Goal: Task Accomplishment & Management: Complete application form

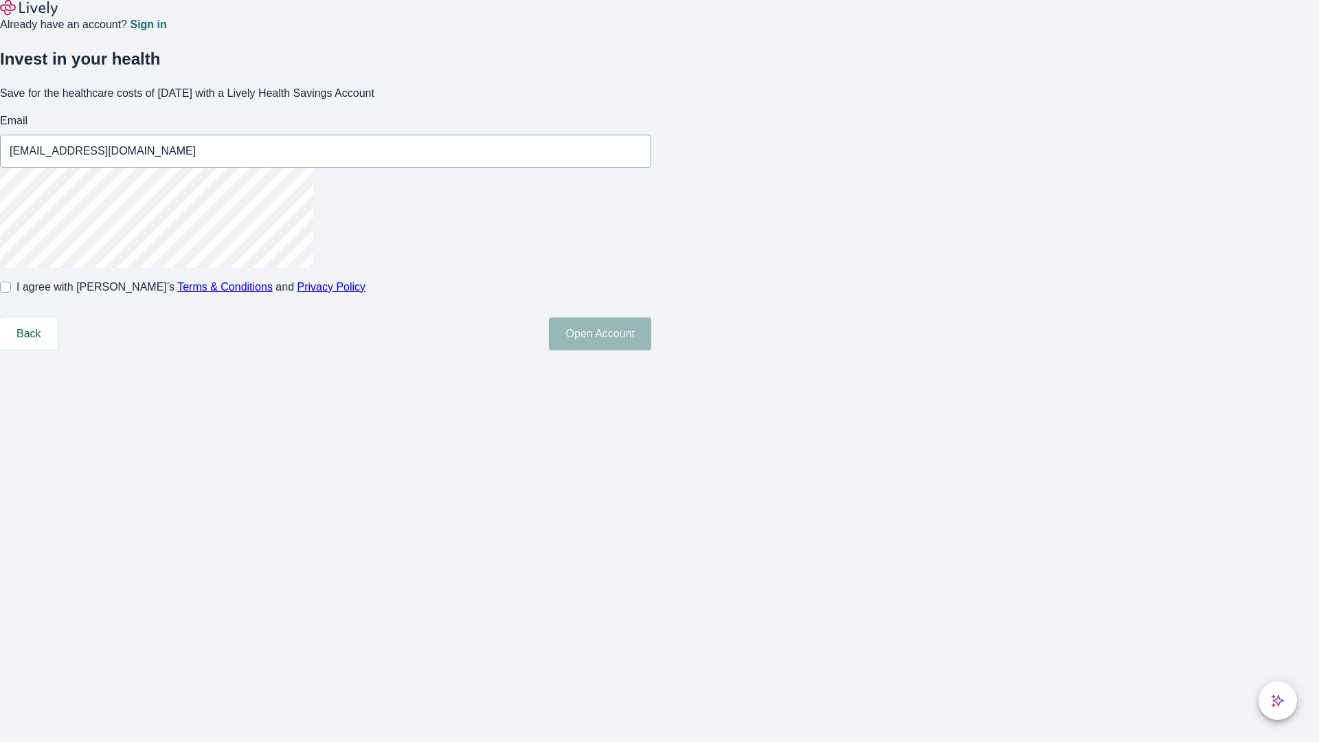
click at [11, 293] on input "I agree with Lively’s Terms & Conditions and Privacy Policy" at bounding box center [5, 287] width 11 height 11
checkbox input "true"
click at [651, 350] on button "Open Account" at bounding box center [600, 333] width 102 height 33
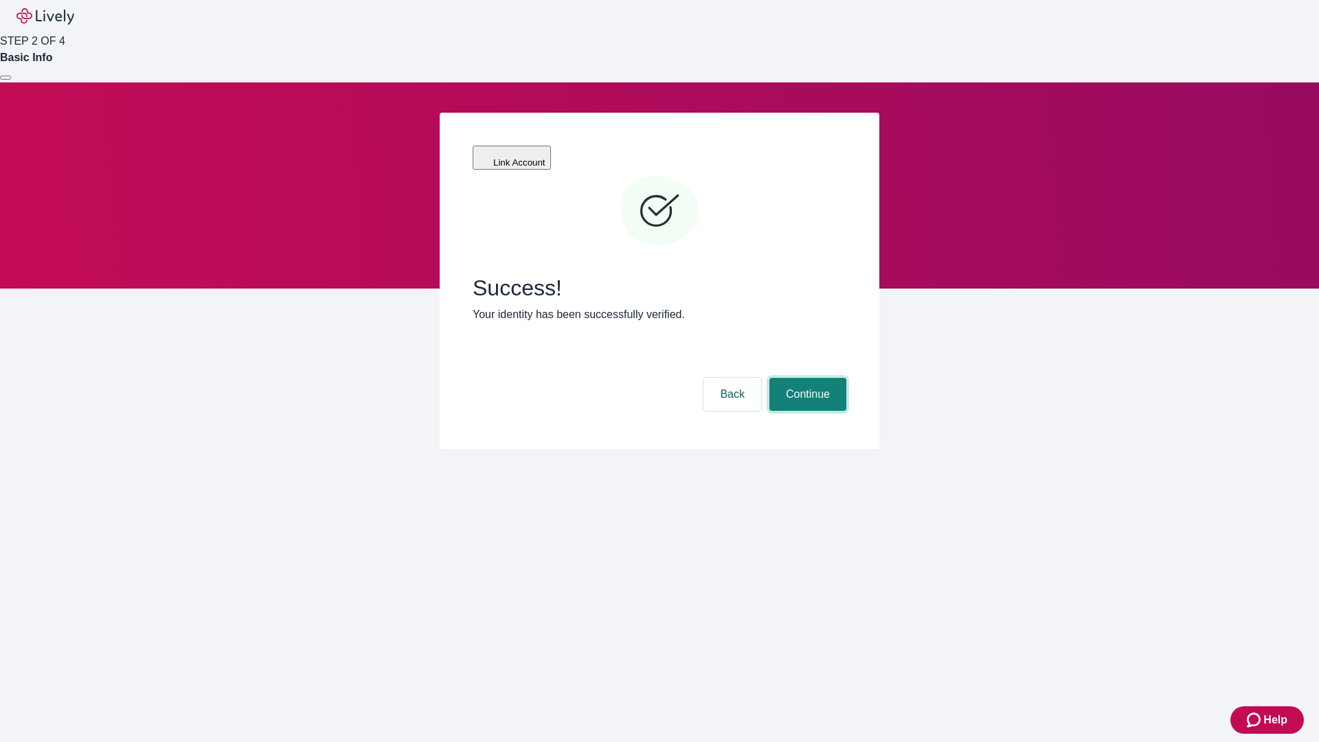
click at [806, 378] on button "Continue" at bounding box center [807, 394] width 77 height 33
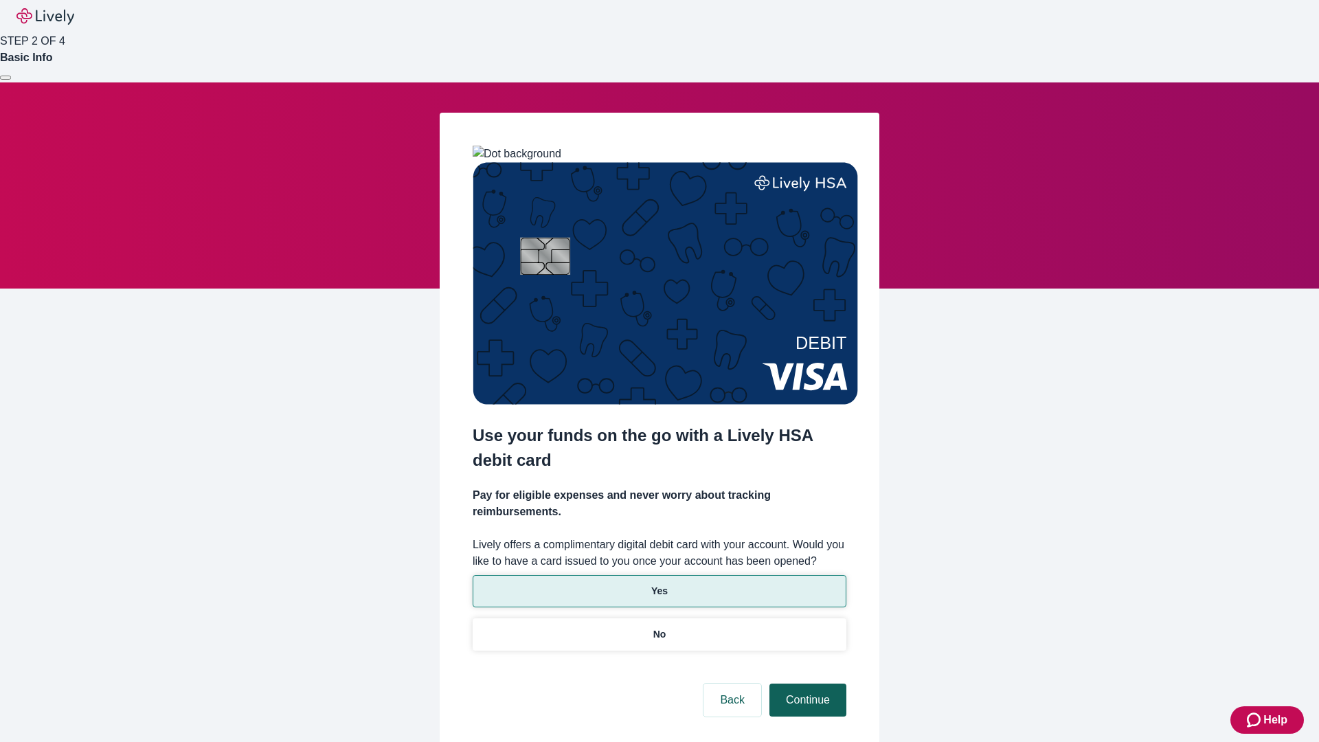
click at [659, 627] on p "No" at bounding box center [659, 634] width 13 height 14
click at [806, 684] on button "Continue" at bounding box center [807, 700] width 77 height 33
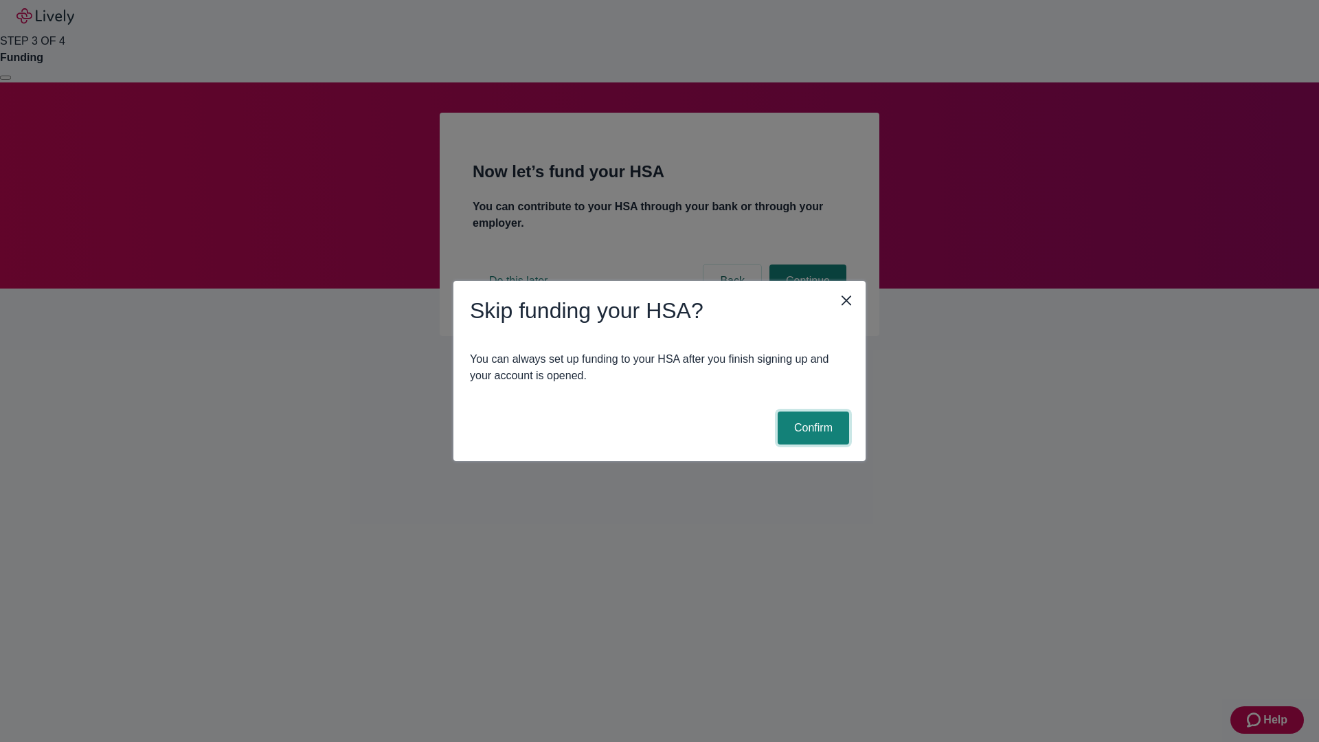
click at [811, 428] on button "Confirm" at bounding box center [813, 428] width 71 height 33
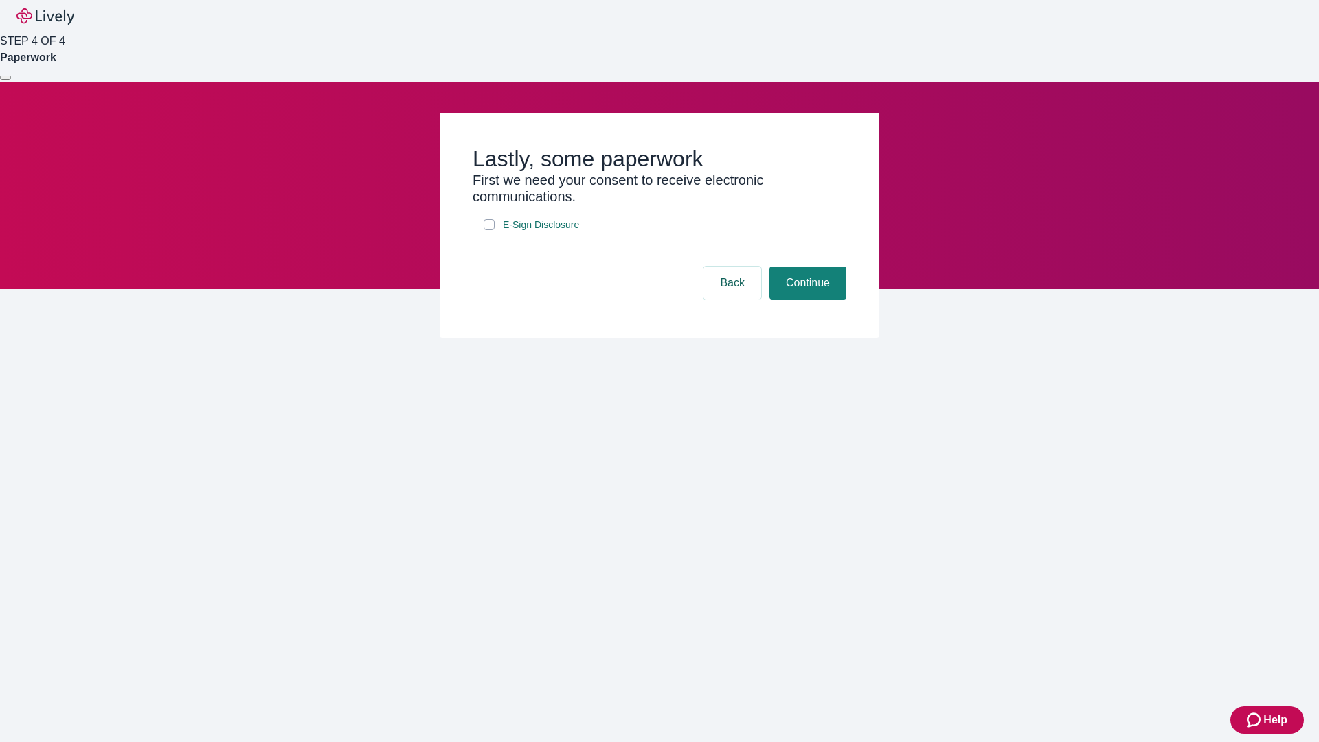
click at [489, 230] on input "E-Sign Disclosure" at bounding box center [489, 224] width 11 height 11
checkbox input "true"
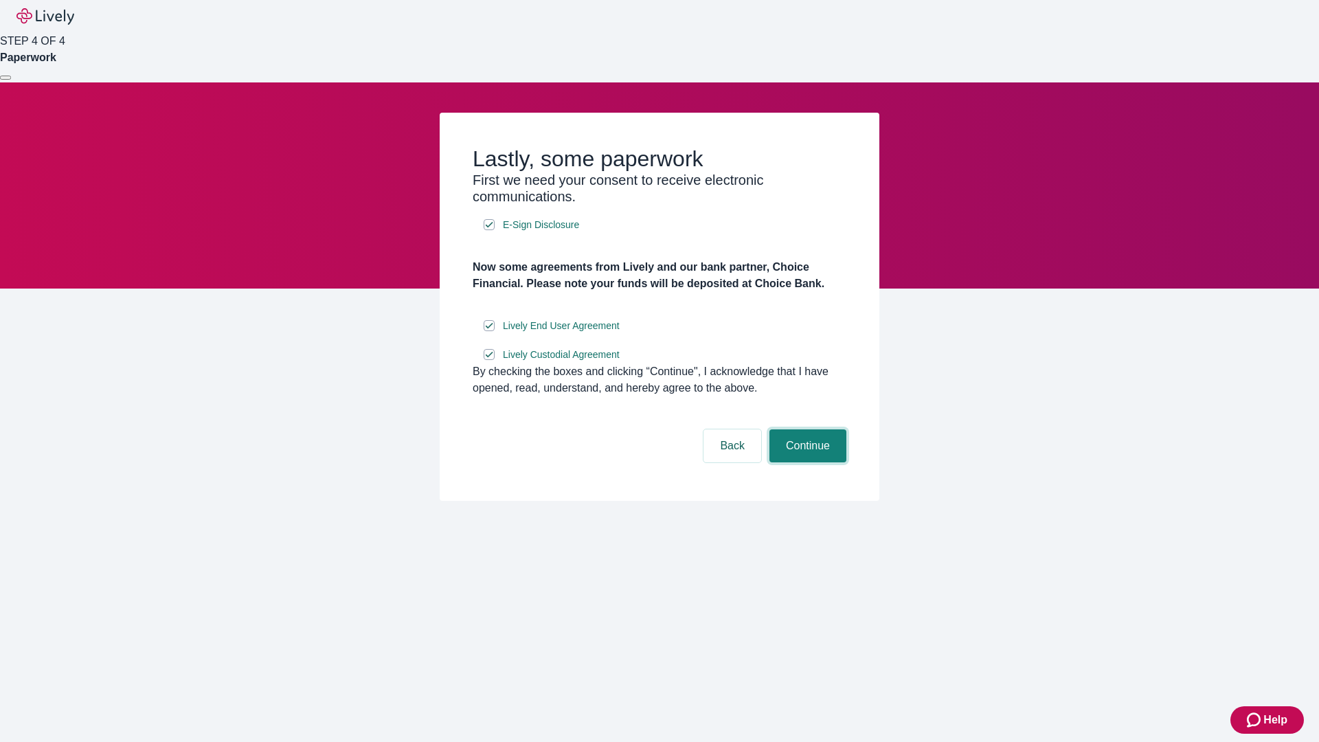
click at [806, 462] on button "Continue" at bounding box center [807, 445] width 77 height 33
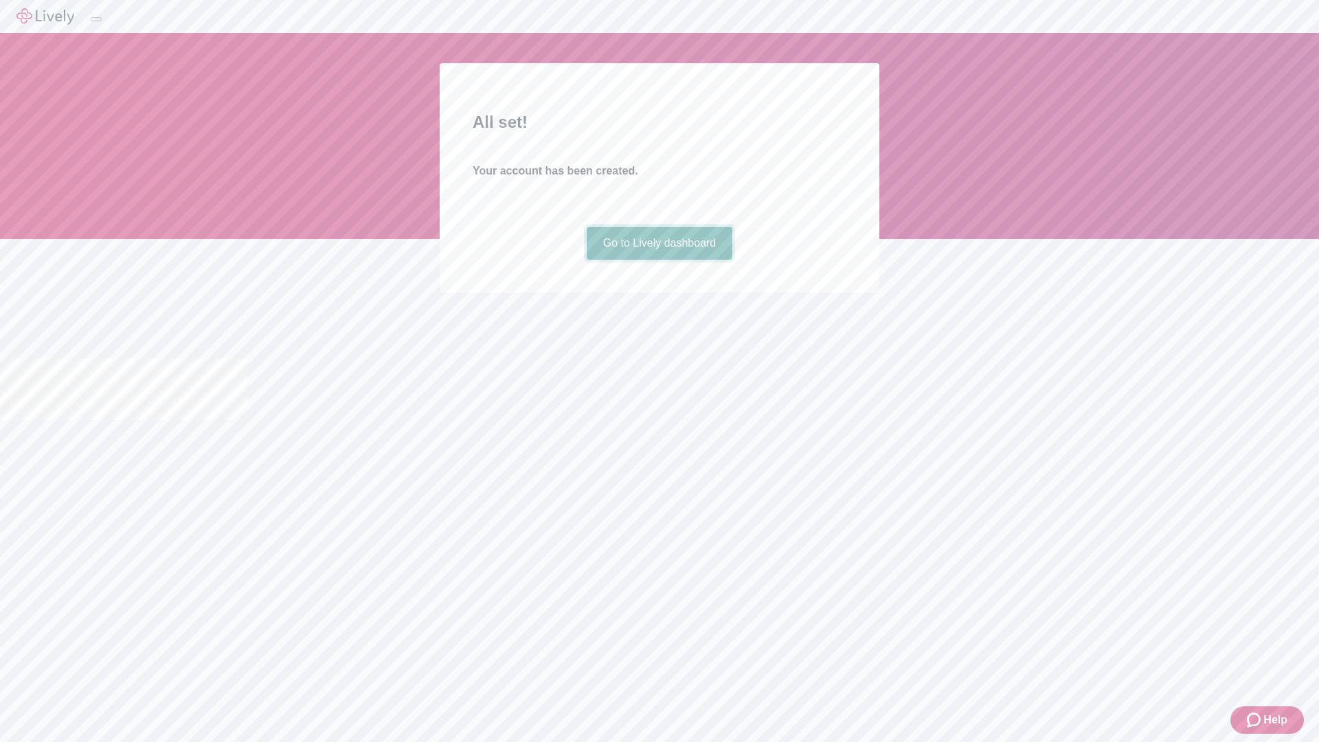
click at [659, 260] on link "Go to Lively dashboard" at bounding box center [660, 243] width 146 height 33
